Goal: Task Accomplishment & Management: Use online tool/utility

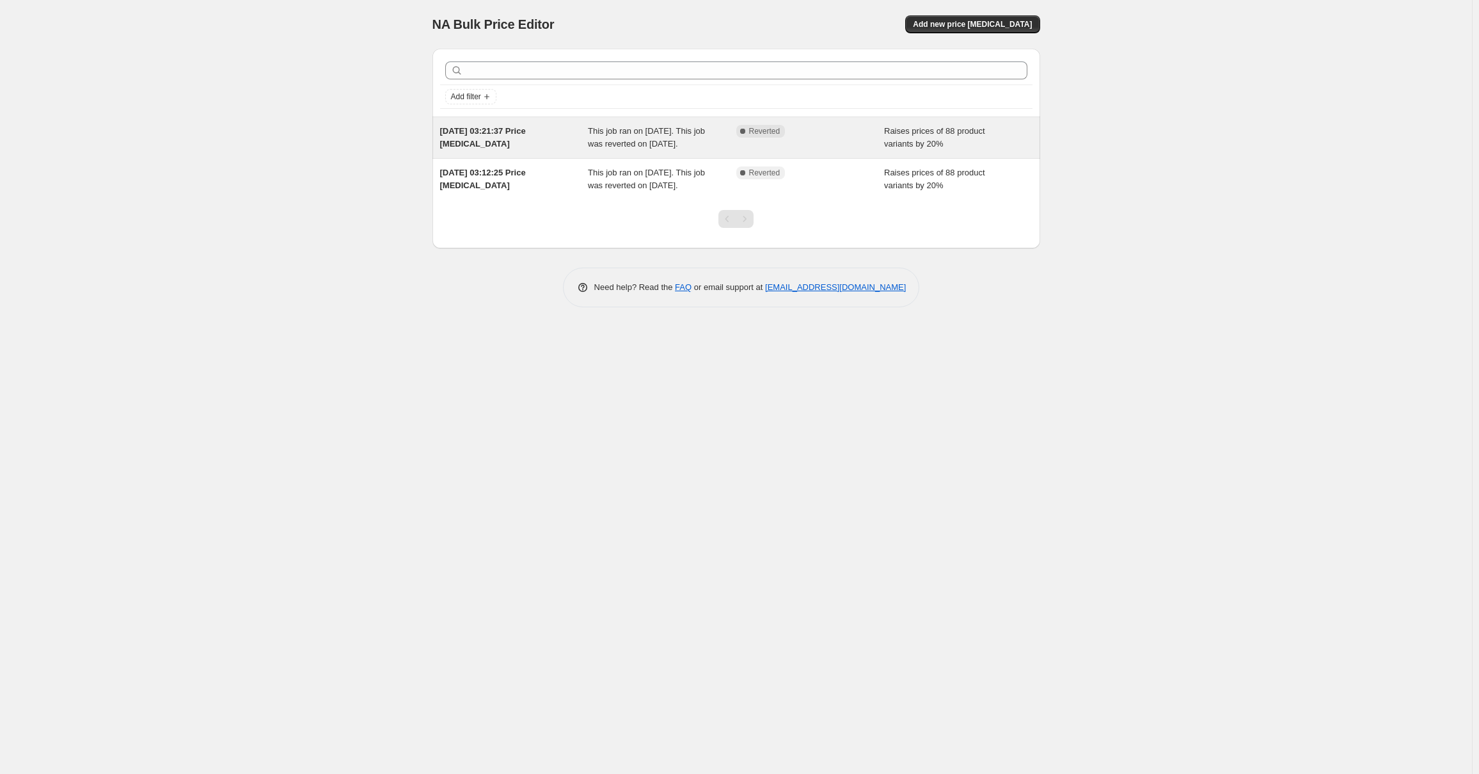
click at [816, 131] on div "Complete Reverted" at bounding box center [800, 131] width 129 height 13
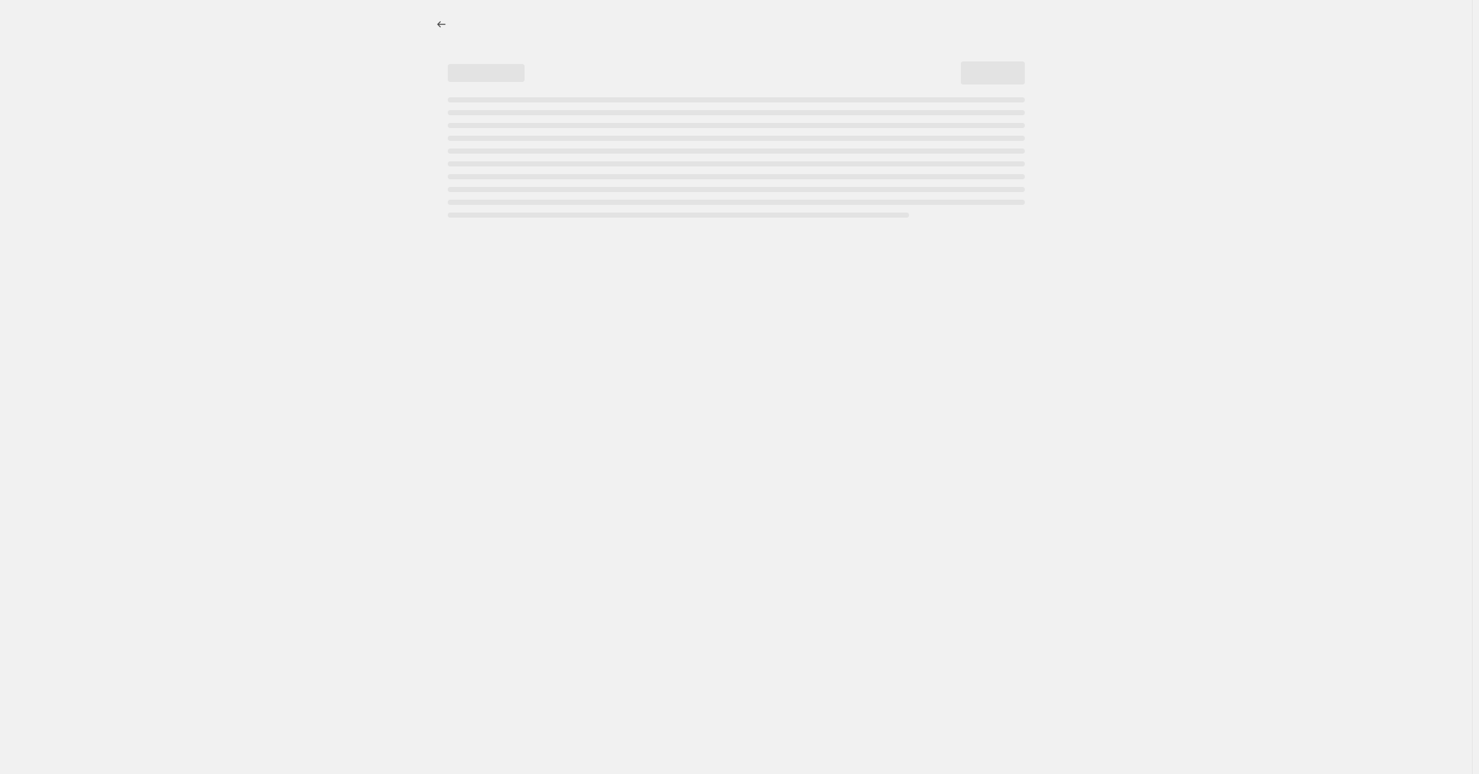
select select "percentage"
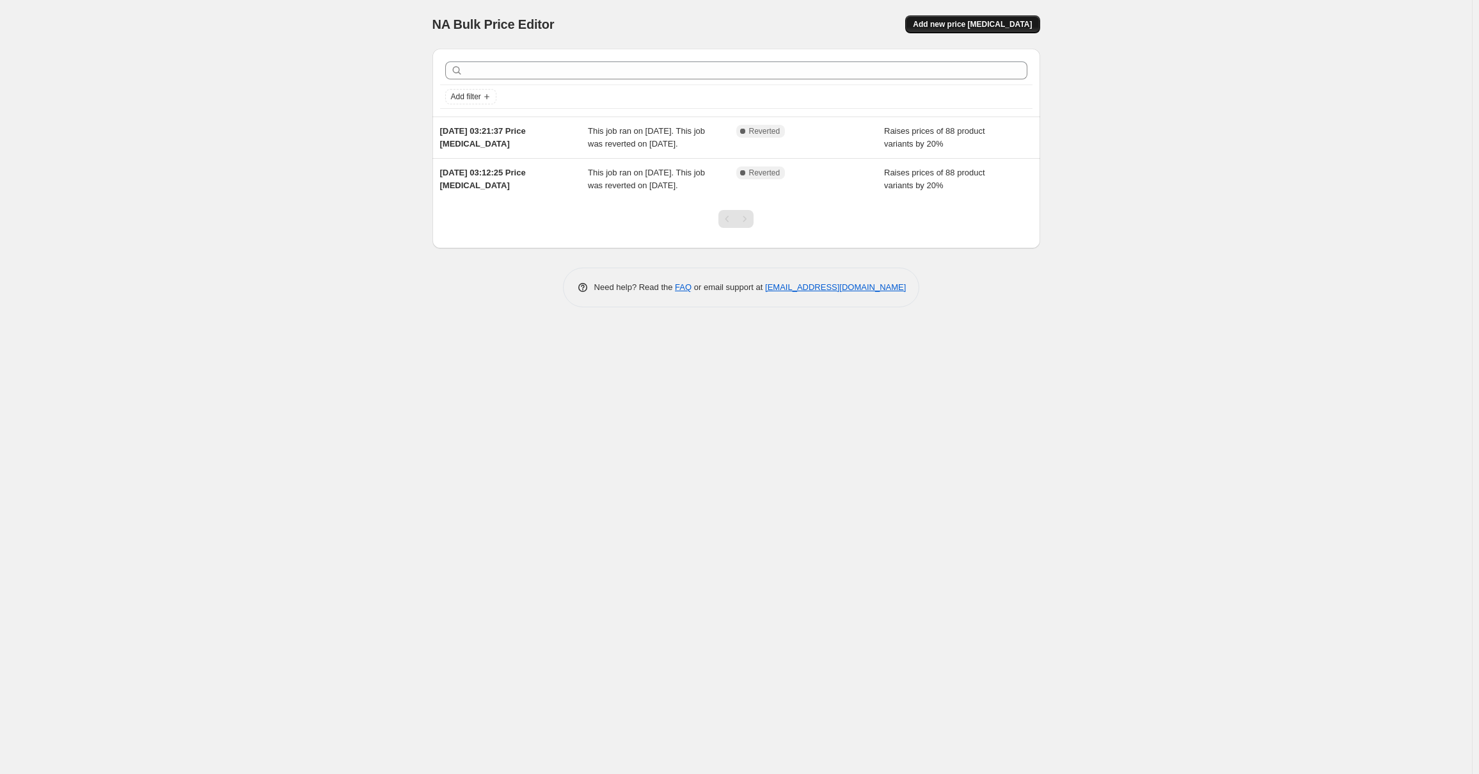
click at [961, 23] on span "Add new price [MEDICAL_DATA]" at bounding box center [972, 24] width 119 height 10
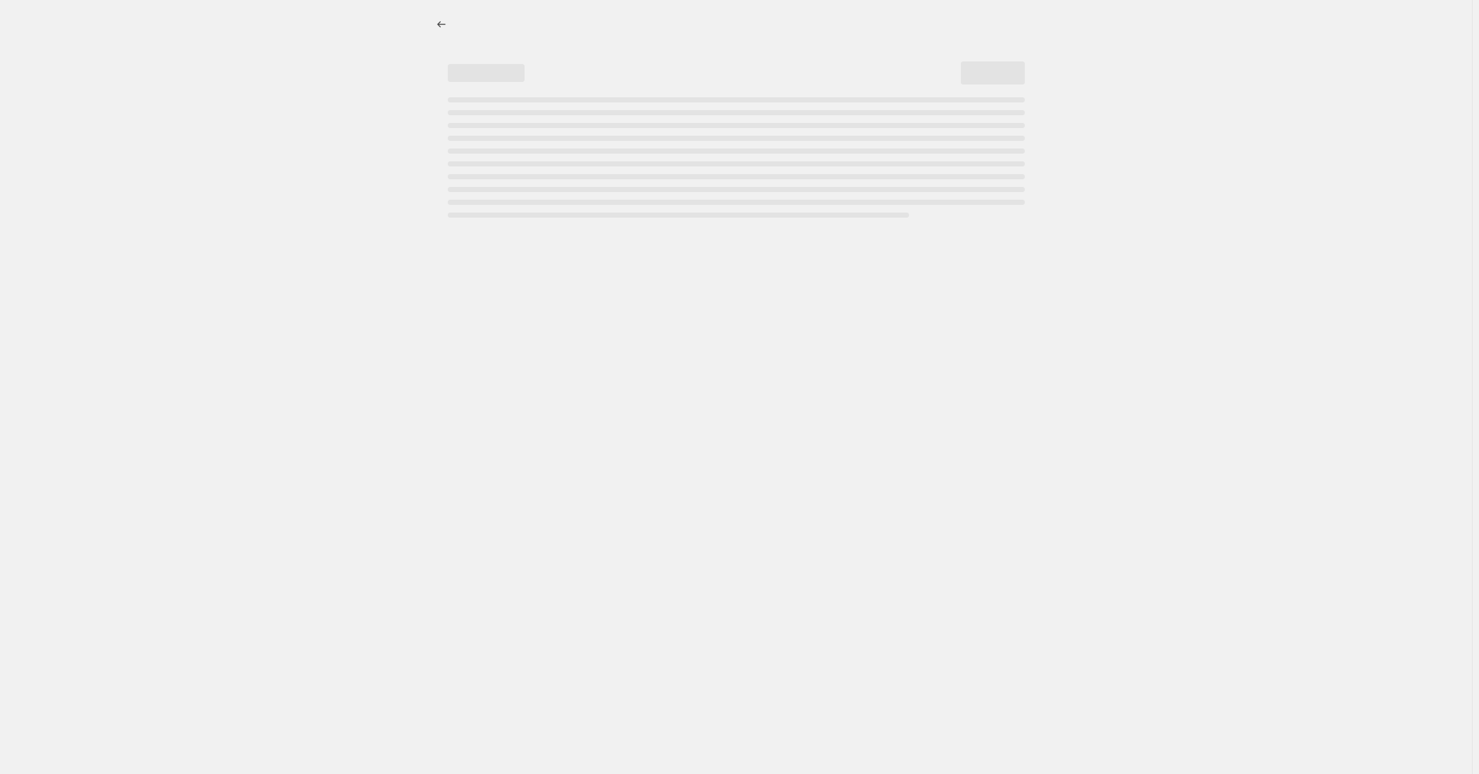
select select "percentage"
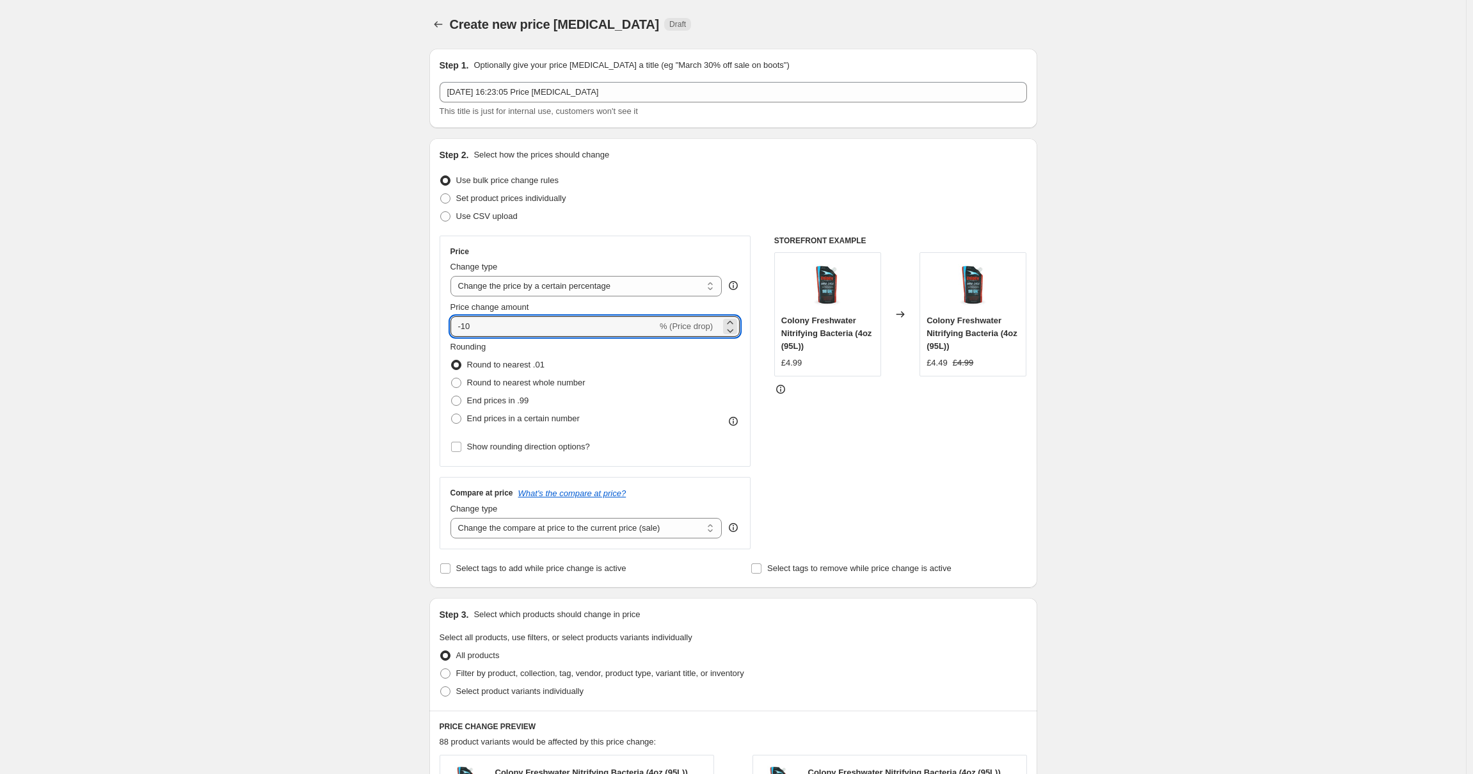
drag, startPoint x: 589, startPoint y: 331, endPoint x: 430, endPoint y: 328, distance: 158.7
click at [430, 328] on div "Step 1. Optionally give your price [MEDICAL_DATA] a title (eg "March 30% off sa…" at bounding box center [728, 619] width 618 height 1163
type input "20"
click at [902, 485] on div "STOREFRONT EXAMPLE Colony Freshwater Nitrifying Bacteria (4oz (95L)) £4.99 Chan…" at bounding box center [900, 392] width 253 height 314
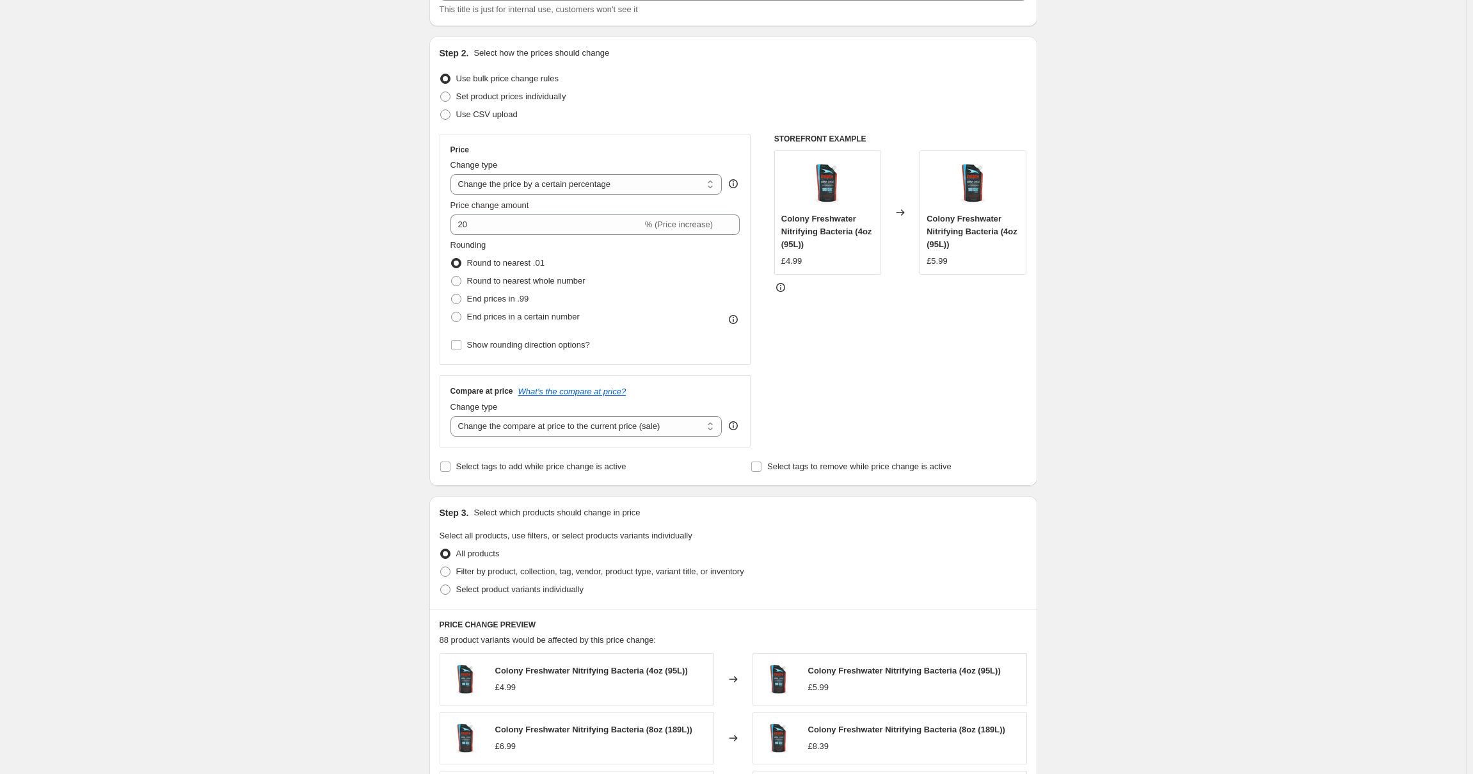
scroll to position [128, 0]
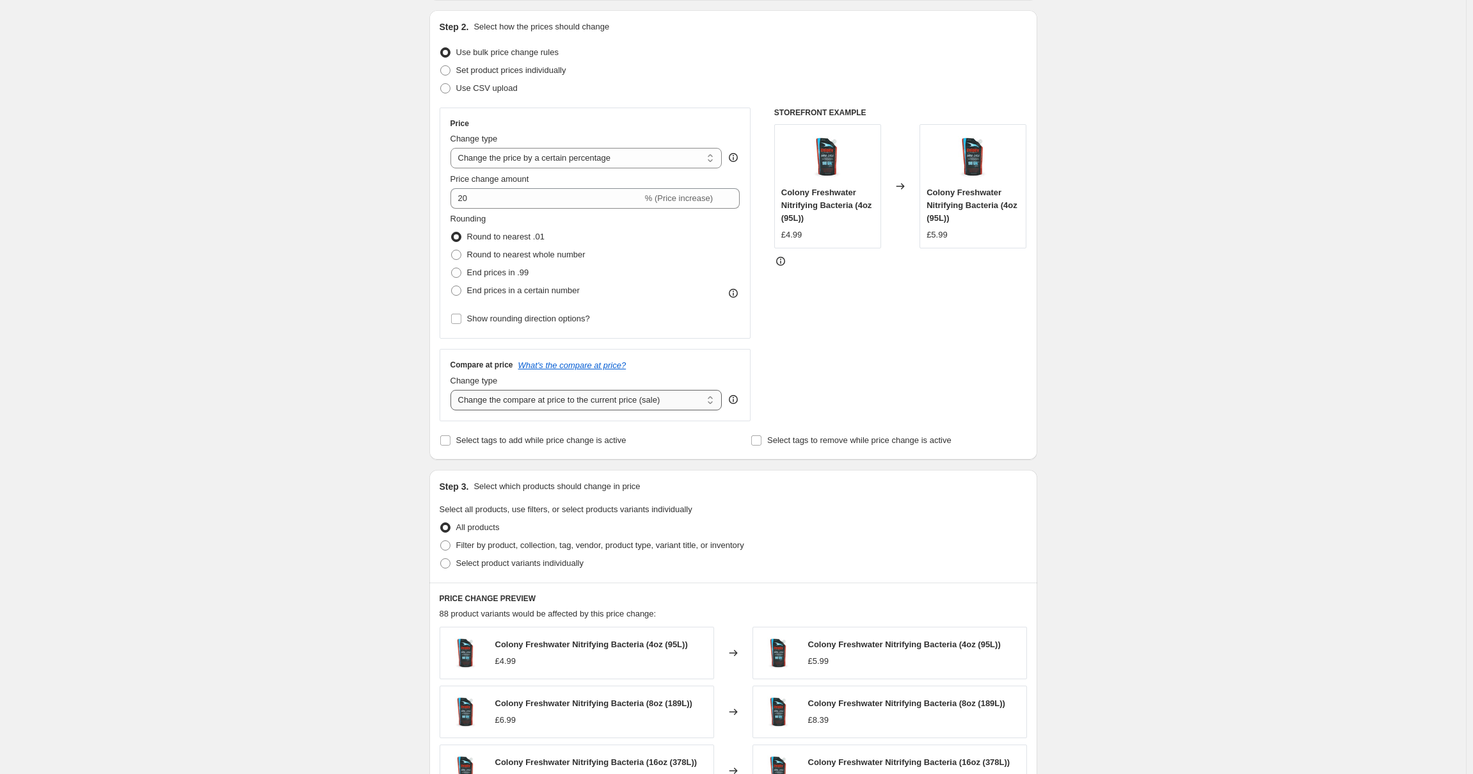
click at [573, 403] on select "Change the compare at price to the current price (sale) Change the compare at p…" at bounding box center [586, 400] width 272 height 20
select select "percentage"
click at [453, 390] on select "Change the compare at price to the current price (sale) Change the compare at p…" at bounding box center [586, 400] width 272 height 20
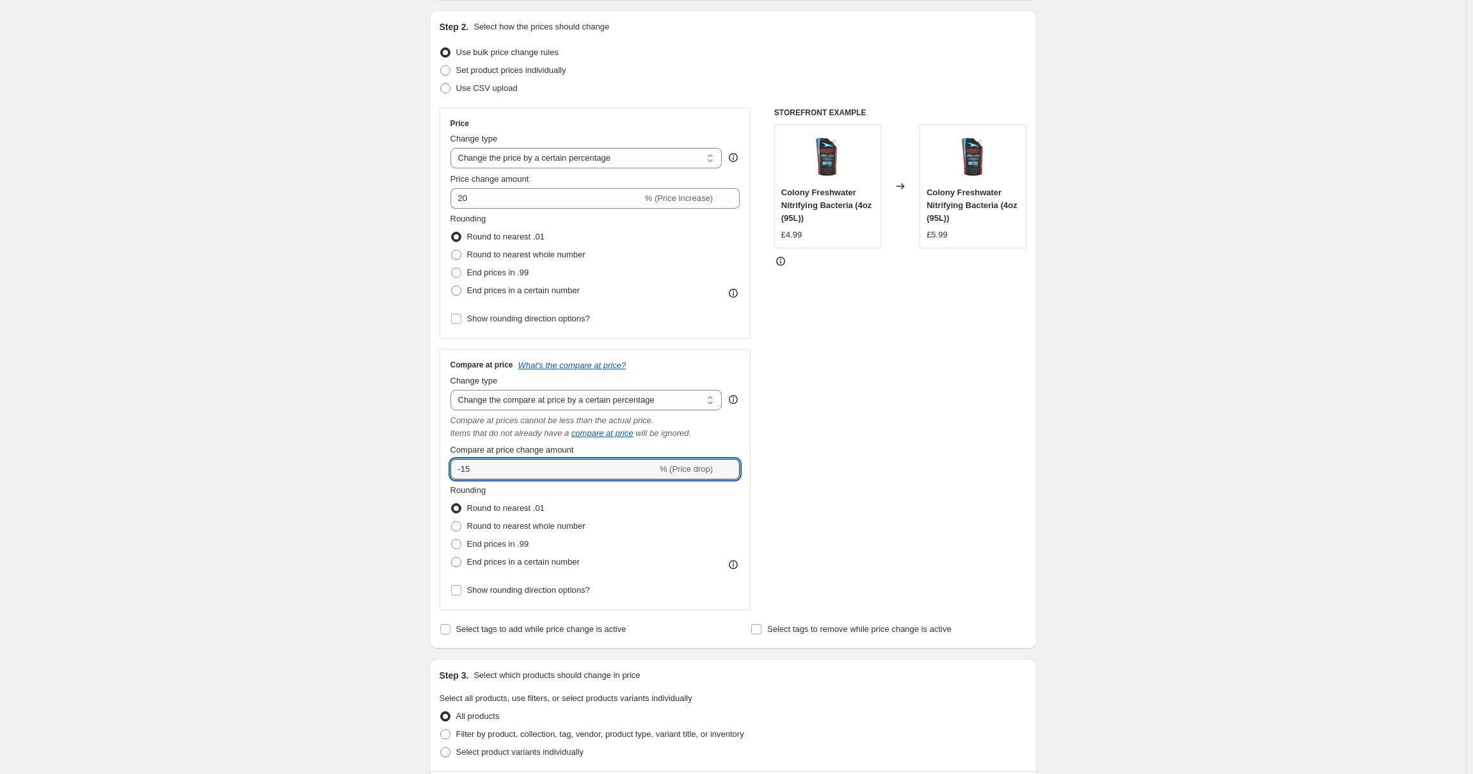
drag, startPoint x: 489, startPoint y: 467, endPoint x: 413, endPoint y: 463, distance: 75.6
click at [410, 468] on div "Create new price change job. This page is ready Create new price change job Dra…" at bounding box center [733, 606] width 1466 height 1468
type input "20"
drag, startPoint x: 893, startPoint y: 466, endPoint x: 898, endPoint y: 455, distance: 11.8
click at [898, 456] on div "STOREFRONT EXAMPLE Colony Freshwater Nitrifying Bacteria (4oz (95L)) £4.99 Chan…" at bounding box center [900, 358] width 253 height 502
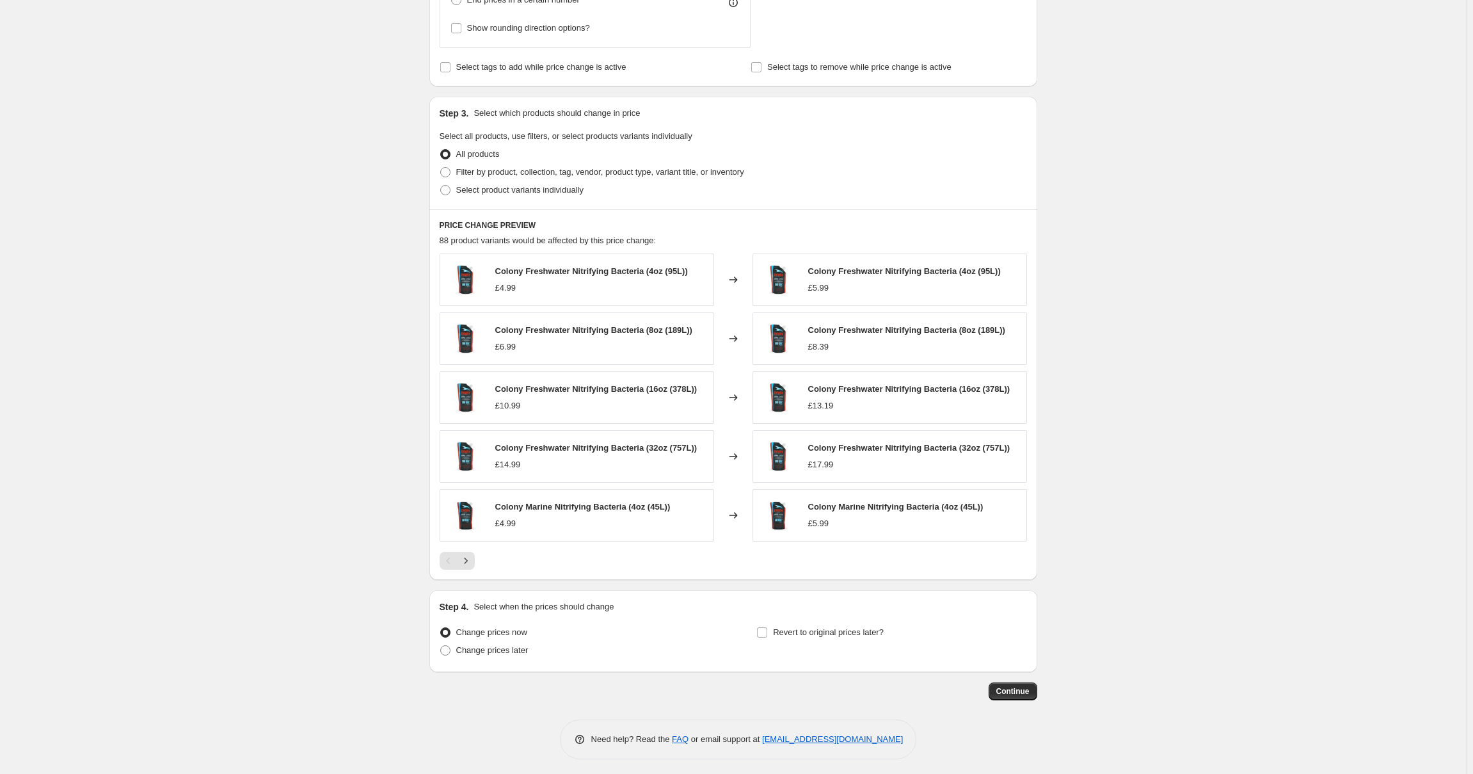
scroll to position [695, 0]
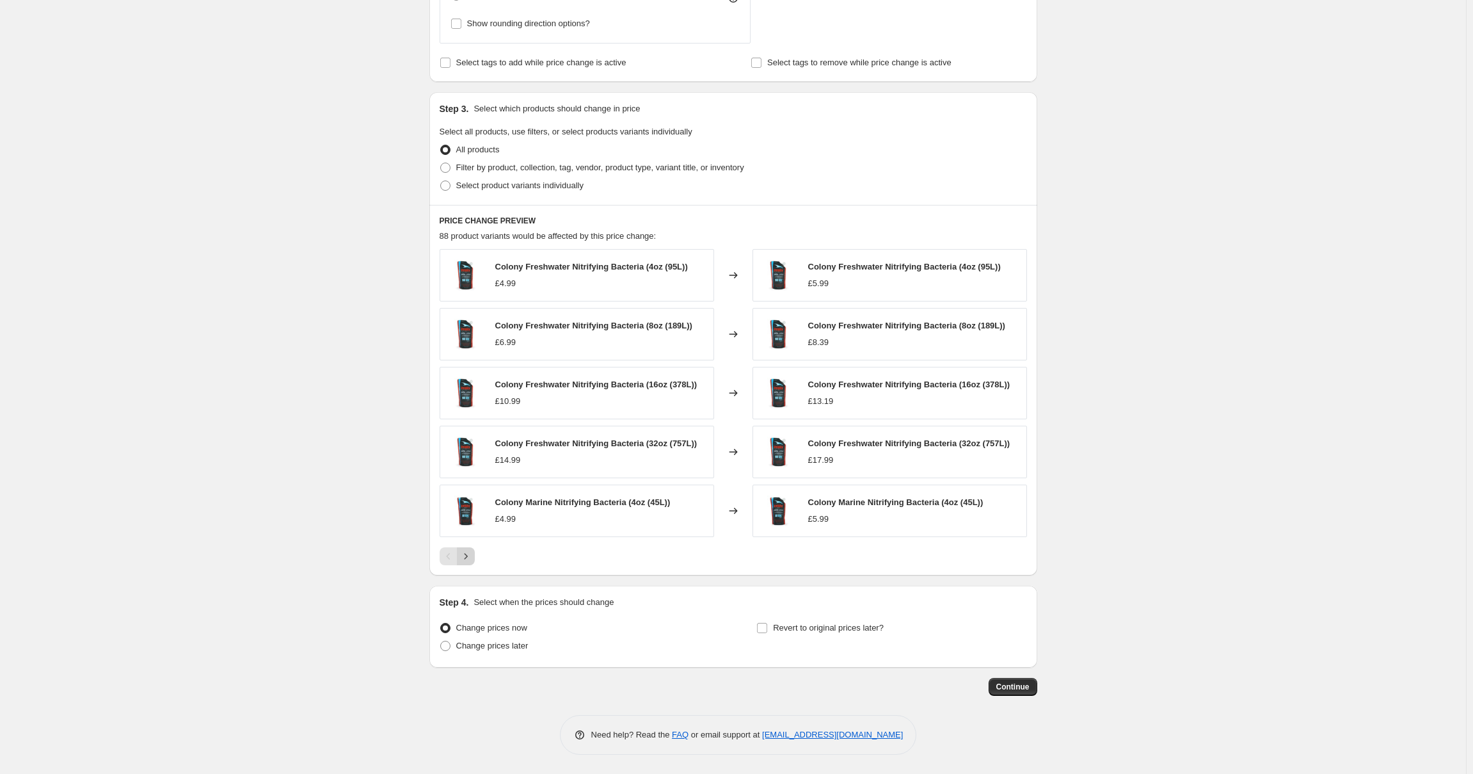
click at [472, 562] on icon "Next" at bounding box center [465, 556] width 13 height 13
click at [1017, 688] on span "Continue" at bounding box center [1012, 686] width 33 height 10
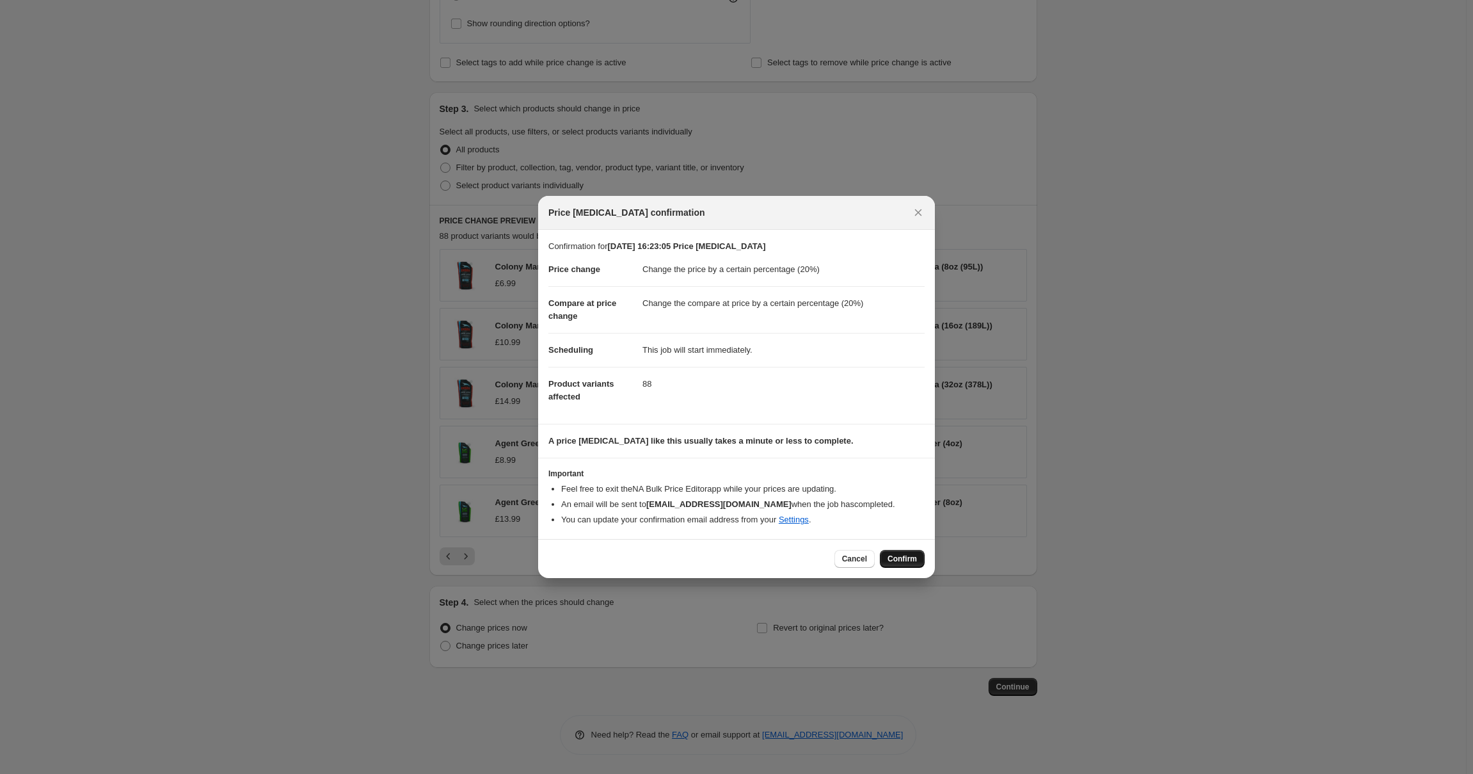
click at [902, 558] on span "Confirm" at bounding box center [901, 558] width 29 height 10
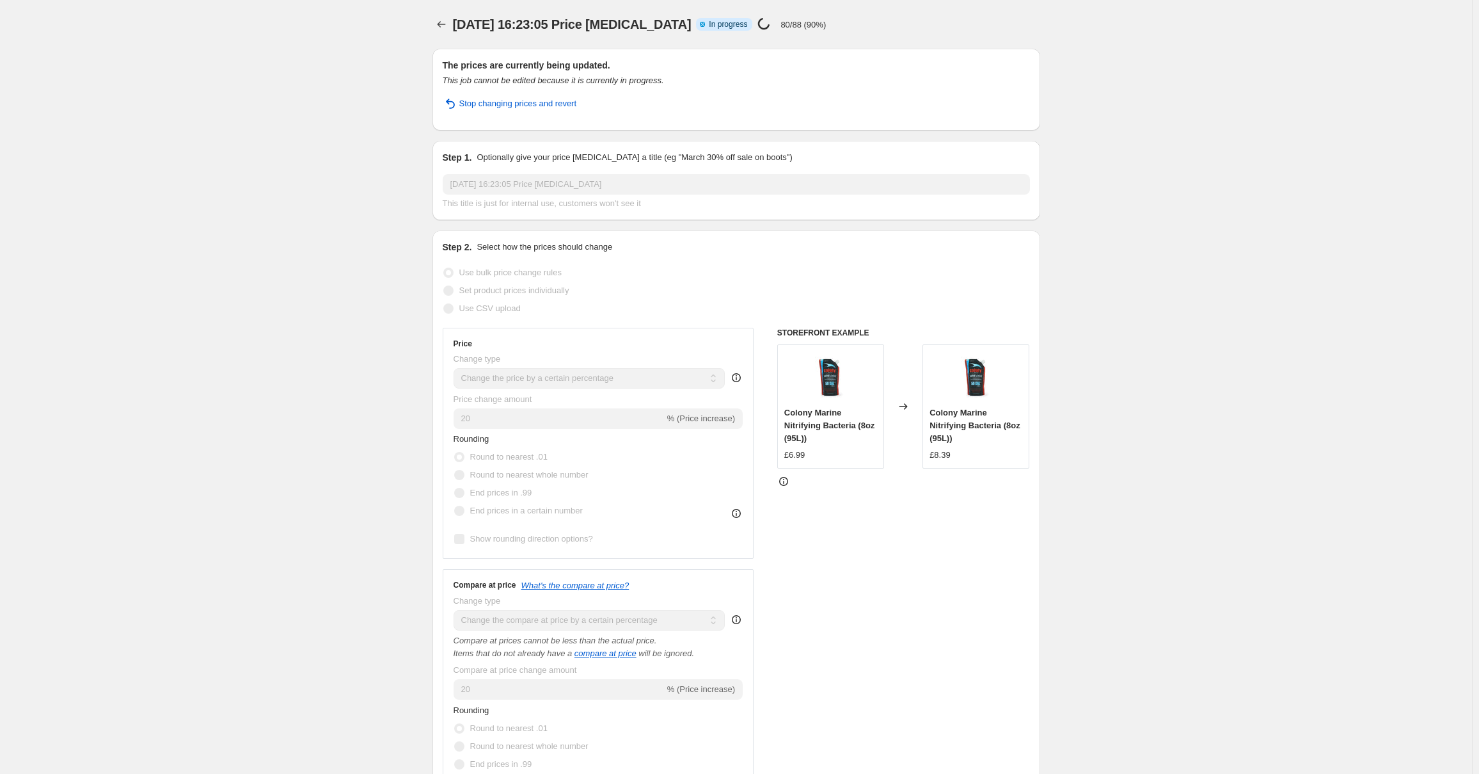
select select "percentage"
